Goal: Check status: Check status

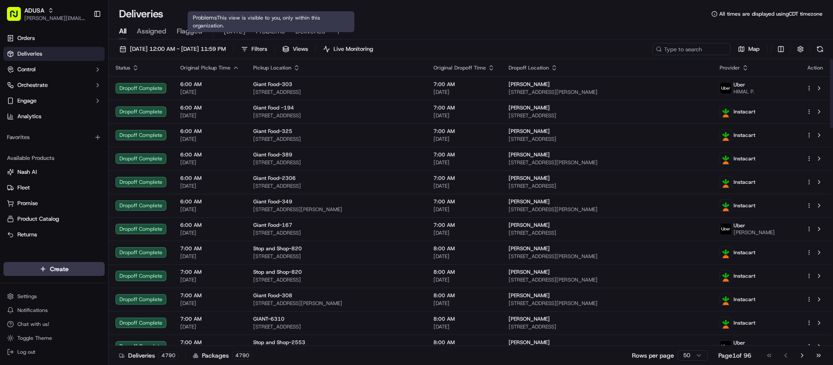
click at [231, 26] on span "[DATE]" at bounding box center [235, 31] width 22 height 10
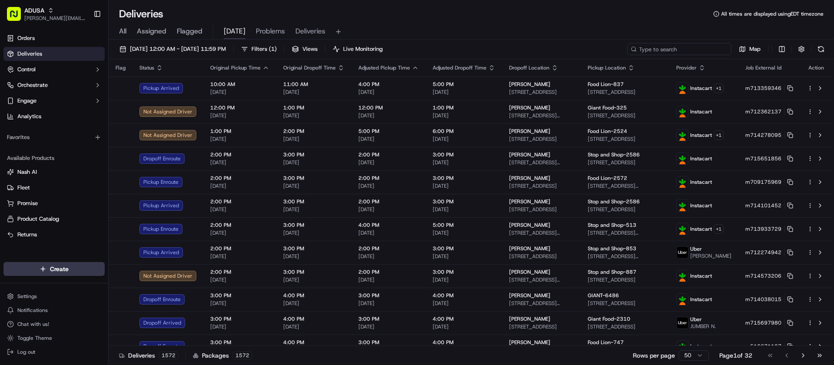
click at [683, 51] on input at bounding box center [679, 49] width 104 height 12
paste input "m714101452"
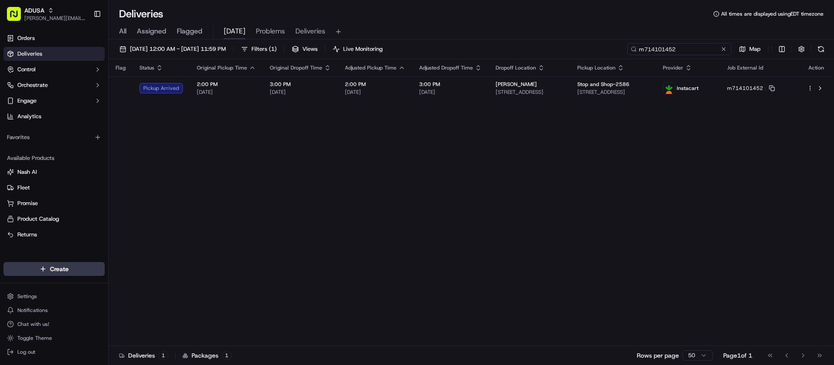
type input "m714101452"
click at [722, 51] on button at bounding box center [723, 49] width 9 height 9
